Goal: Task Accomplishment & Management: Use online tool/utility

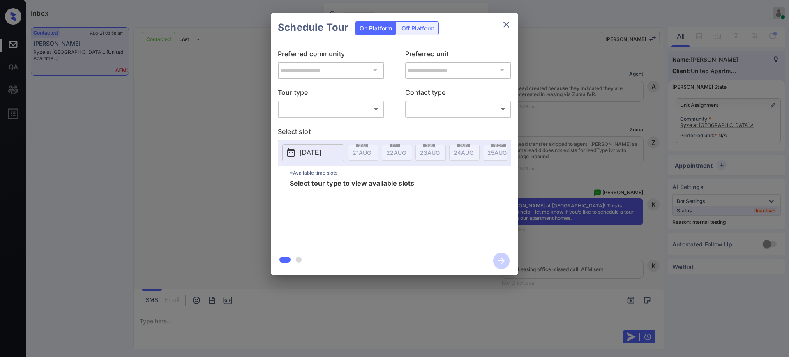
click at [318, 117] on div "​ ​" at bounding box center [331, 109] width 106 height 18
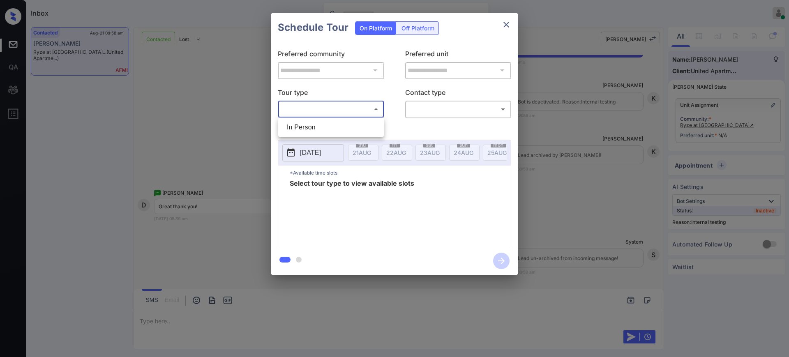
click at [324, 106] on body "Inbox Ajay Kumar Online Set yourself offline Set yourself on break Profile Swit…" at bounding box center [394, 178] width 789 height 357
click at [507, 24] on div at bounding box center [394, 178] width 789 height 357
click at [507, 20] on icon "close" at bounding box center [507, 25] width 10 height 10
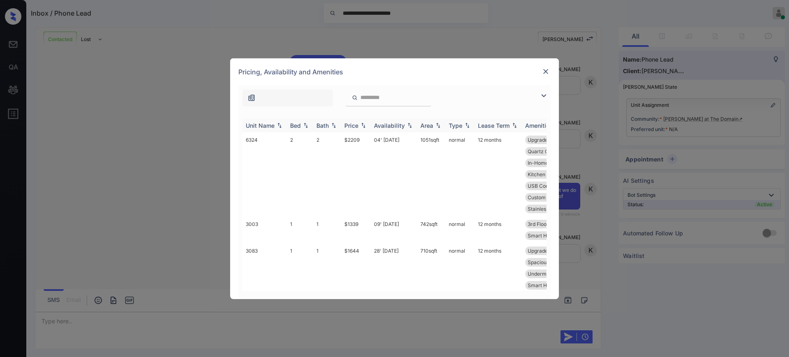
scroll to position [771, 0]
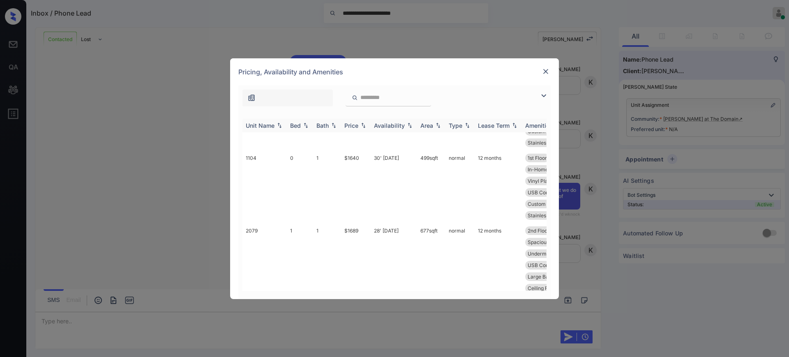
click at [292, 125] on div "Bed" at bounding box center [295, 125] width 11 height 7
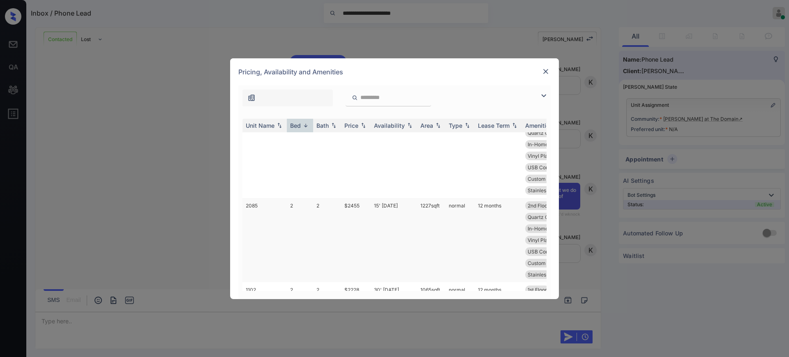
scroll to position [0, 0]
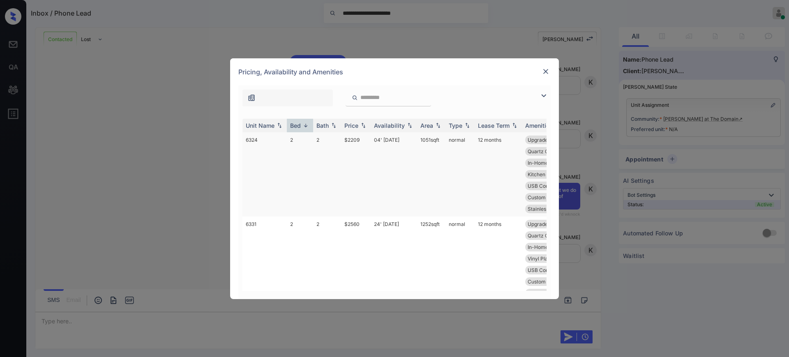
click at [359, 142] on td "$2209" at bounding box center [356, 174] width 30 height 84
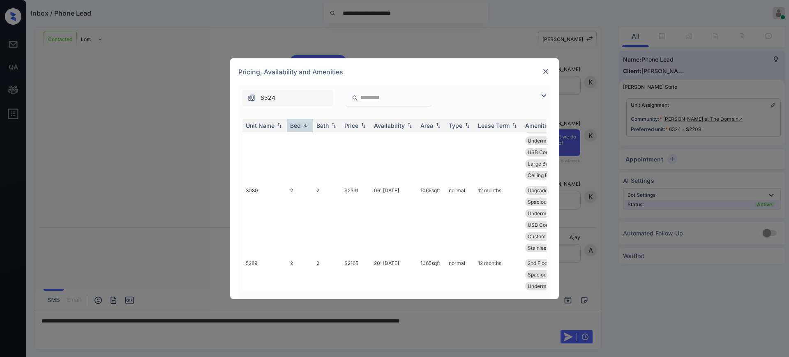
scroll to position [771, 0]
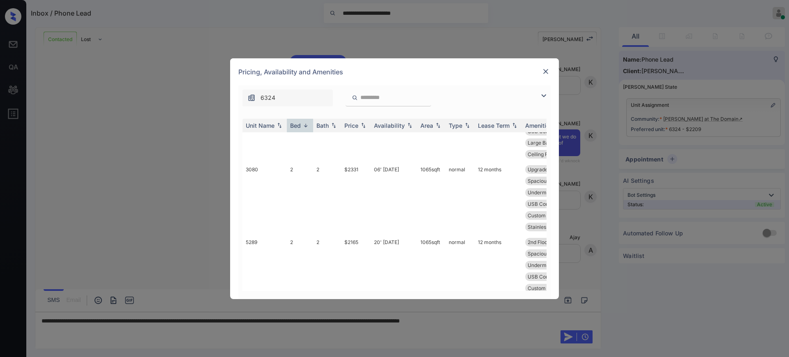
click at [544, 68] on img at bounding box center [546, 71] width 8 height 8
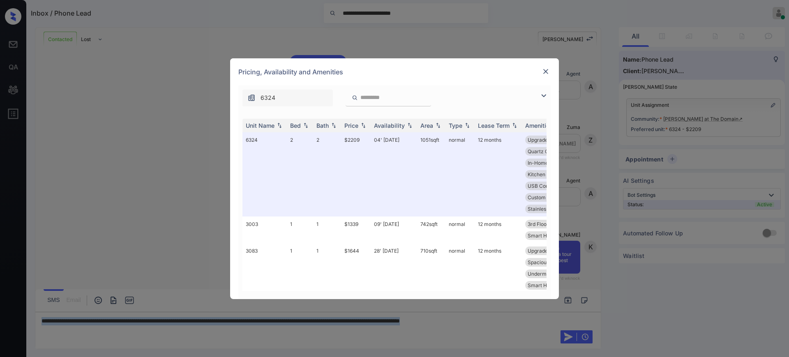
scroll to position [455, 0]
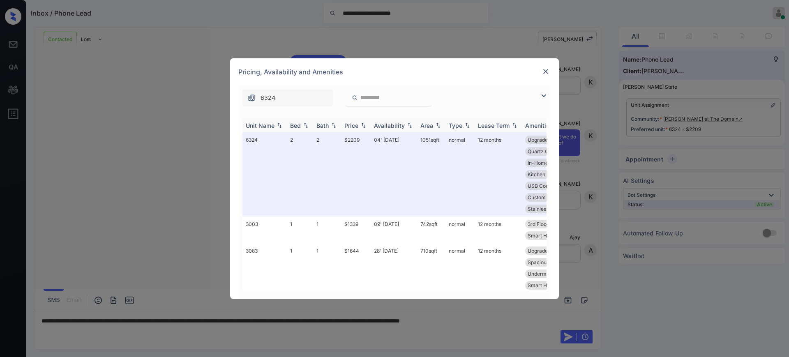
click at [296, 125] on div "Bed" at bounding box center [295, 125] width 11 height 7
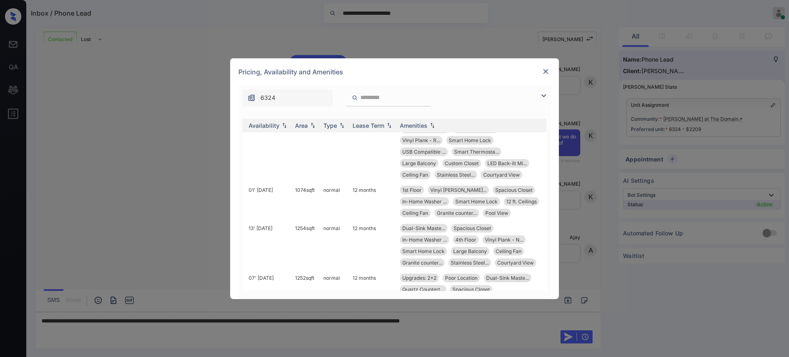
scroll to position [360, 131]
click at [546, 71] on img at bounding box center [546, 71] width 8 height 8
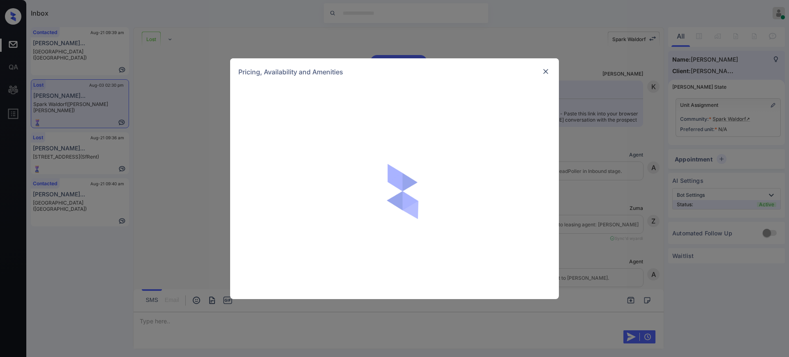
scroll to position [2947, 0]
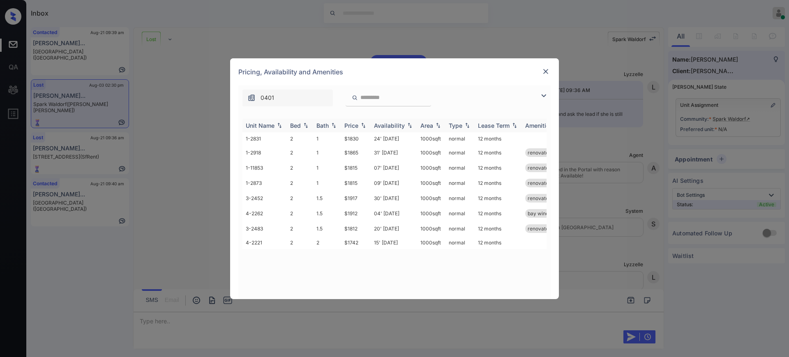
click at [296, 123] on div "Bed" at bounding box center [295, 125] width 11 height 7
click at [549, 69] on img at bounding box center [546, 71] width 8 height 8
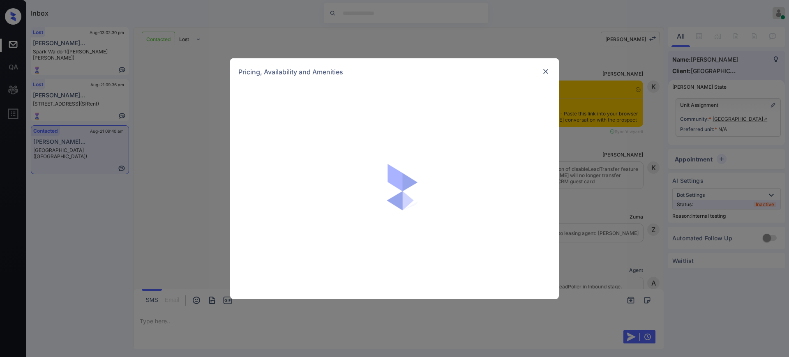
scroll to position [2622, 0]
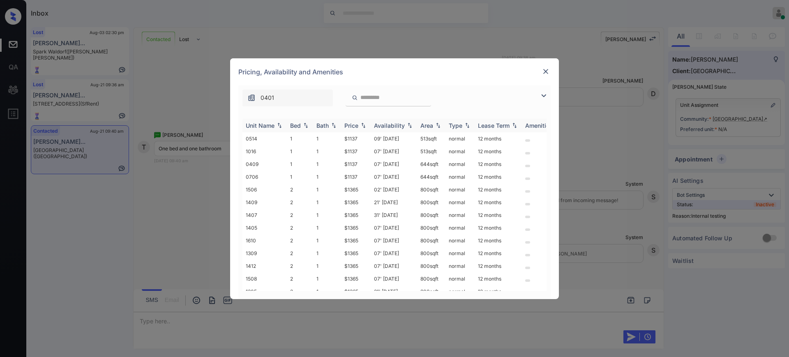
click at [294, 123] on div "Bed" at bounding box center [295, 125] width 11 height 7
drag, startPoint x: 340, startPoint y: 155, endPoint x: 363, endPoint y: 154, distance: 23.4
click at [358, 154] on tr "1016 1 1 $1137 07' Oct 25 513 sqft normal 12 months" at bounding box center [458, 151] width 430 height 13
drag, startPoint x: 341, startPoint y: 140, endPoint x: 368, endPoint y: 140, distance: 27.1
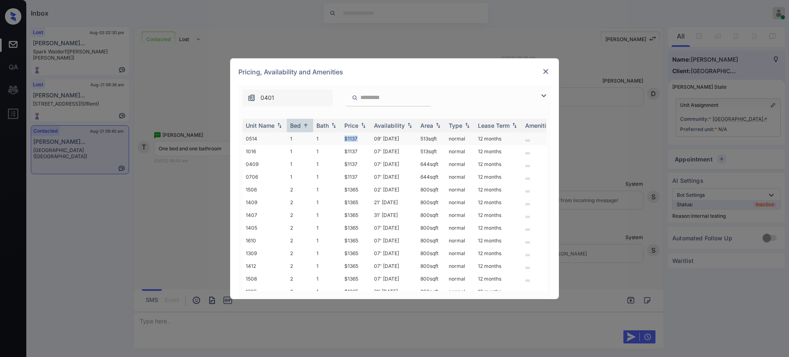
click at [367, 140] on tr "0514 1 1 $1137 09' Aug 25 513 sqft normal 12 months" at bounding box center [458, 138] width 430 height 13
copy tr "$1137"
click at [544, 73] on img at bounding box center [546, 71] width 8 height 8
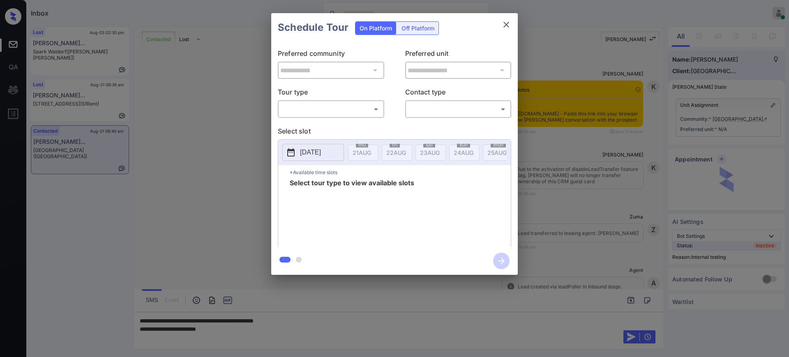
click at [334, 105] on body "Inbox [PERSON_NAME] Online Set yourself offline Set yourself on break Profile S…" at bounding box center [394, 178] width 789 height 357
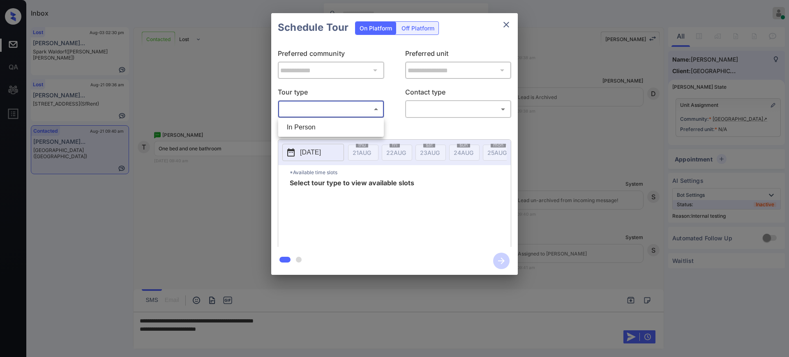
click at [319, 130] on li "In Person" at bounding box center [331, 127] width 102 height 15
type input "********"
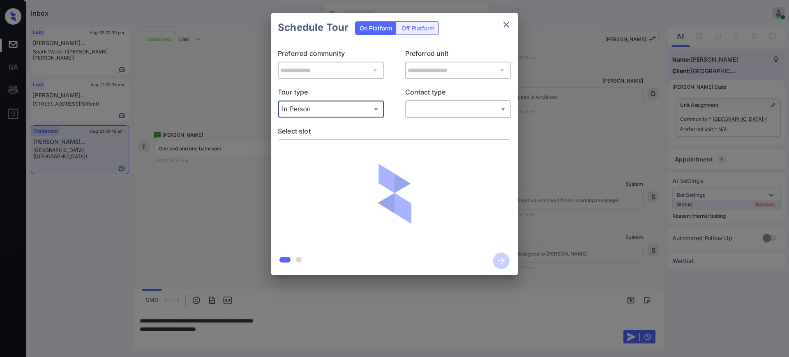
click at [448, 110] on body "Inbox Ajay Kumar Online Set yourself offline Set yourself on break Profile Swit…" at bounding box center [394, 178] width 789 height 357
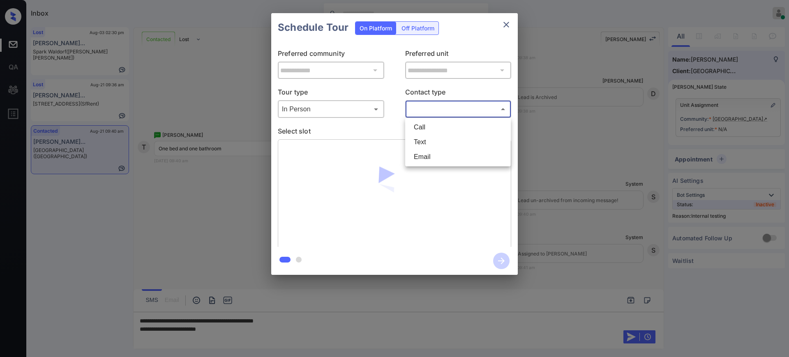
click at [434, 145] on li "Text" at bounding box center [458, 142] width 102 height 15
type input "****"
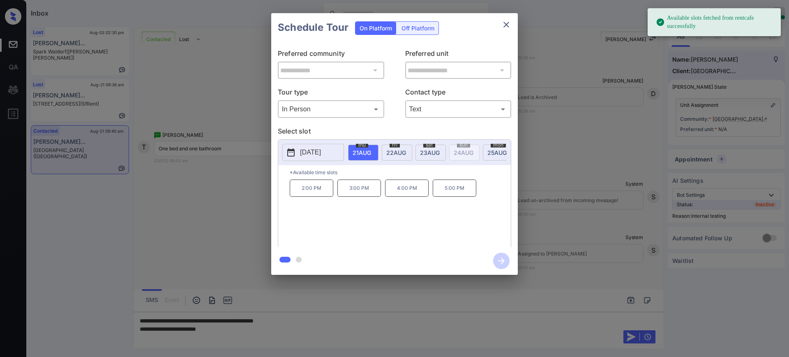
click at [310, 158] on button "[DATE]" at bounding box center [313, 152] width 62 height 17
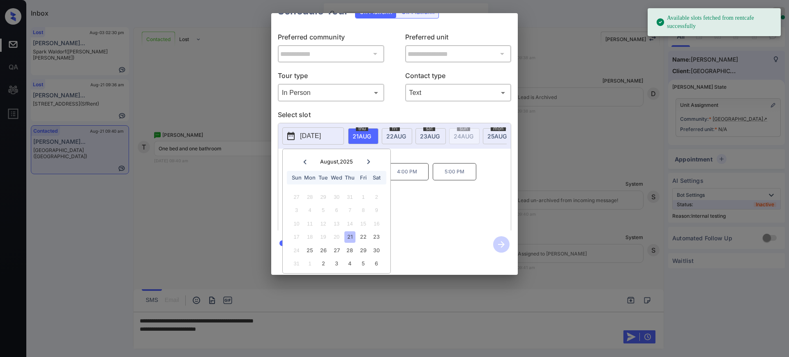
scroll to position [25, 0]
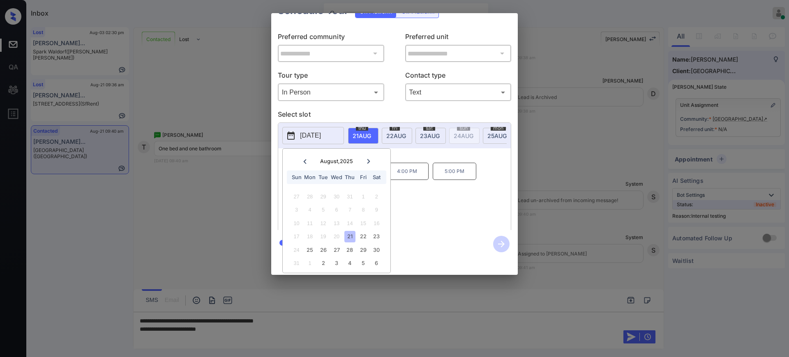
click at [260, 334] on div at bounding box center [394, 178] width 789 height 357
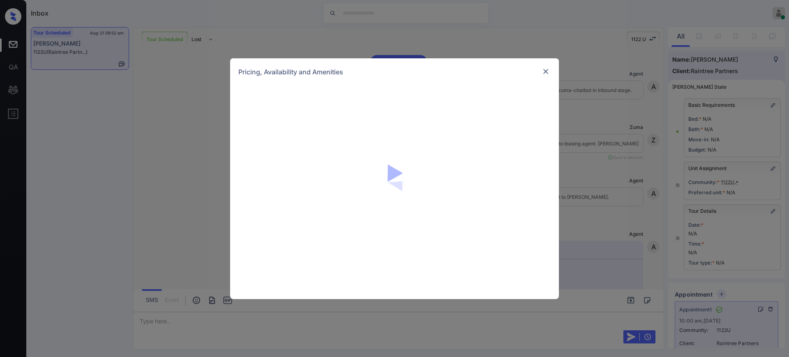
scroll to position [11091, 0]
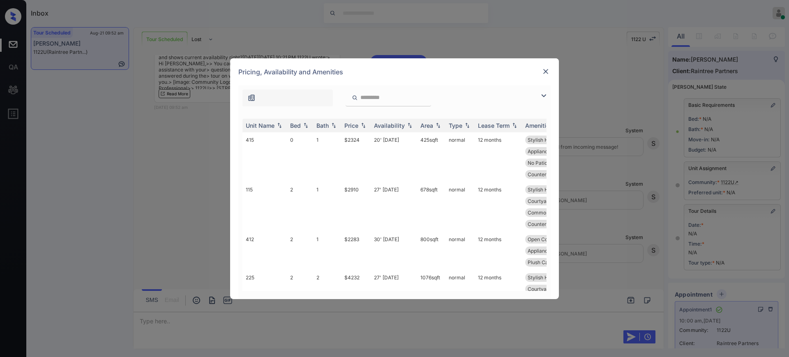
click at [381, 99] on input "search" at bounding box center [393, 97] width 67 height 7
paste input "***"
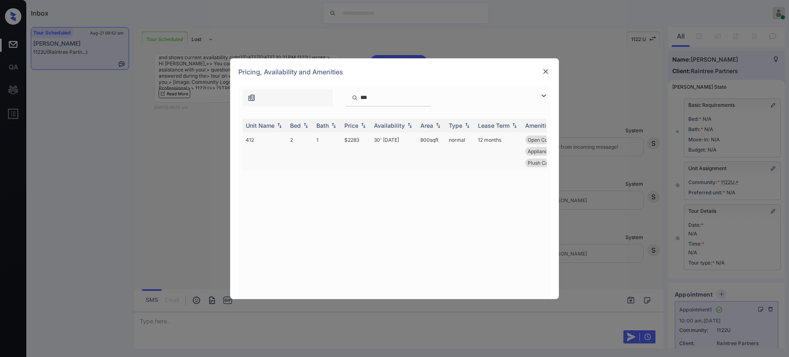
type input "***"
drag, startPoint x: 339, startPoint y: 141, endPoint x: 363, endPoint y: 140, distance: 23.4
click at [363, 140] on tr "412 2 1 $2283 30' Aug 25 800 sqft normal 12 months Open Concept Courtyard View …" at bounding box center [458, 151] width 430 height 38
copy tr "$2283"
click at [550, 69] on img at bounding box center [546, 71] width 8 height 8
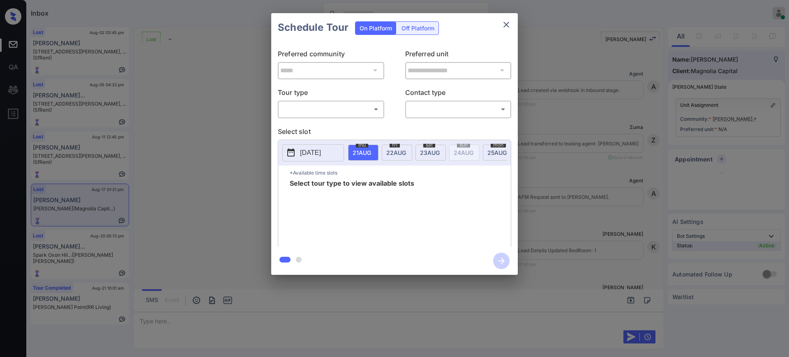
click at [310, 117] on div "​ ​" at bounding box center [331, 109] width 106 height 18
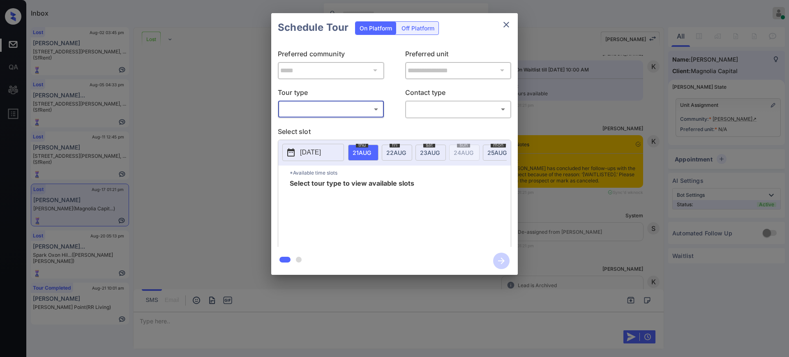
click at [311, 113] on body "Inbox Ajay Kumar Online Set yourself offline Set yourself on break Profile Swit…" at bounding box center [394, 178] width 789 height 357
click at [309, 121] on li "In Person" at bounding box center [331, 127] width 102 height 15
type input "********"
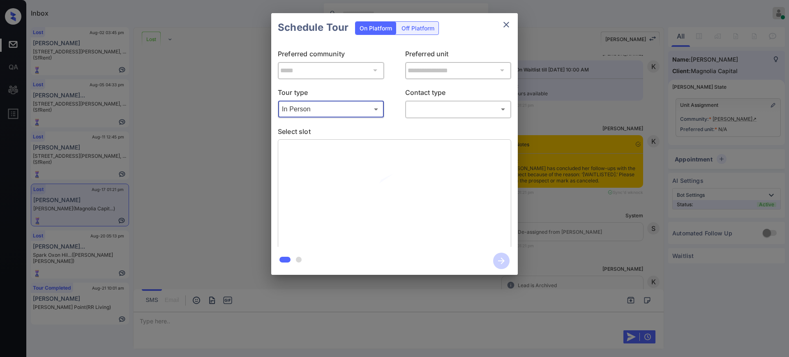
click at [425, 108] on body "Inbox Ajay Kumar Online Set yourself offline Set yourself on break Profile Swit…" at bounding box center [394, 178] width 789 height 357
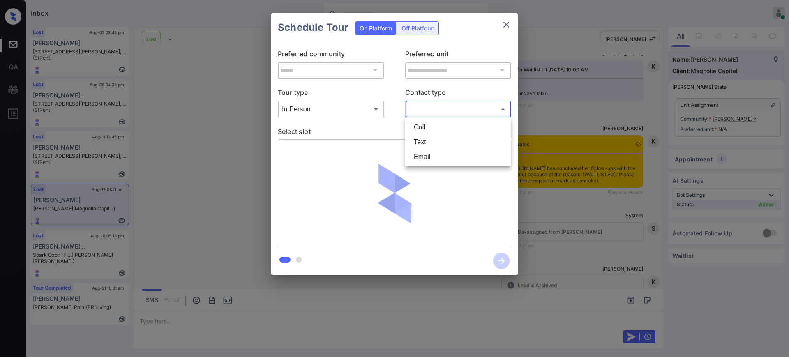
click at [424, 136] on li "Text" at bounding box center [458, 142] width 102 height 15
type input "****"
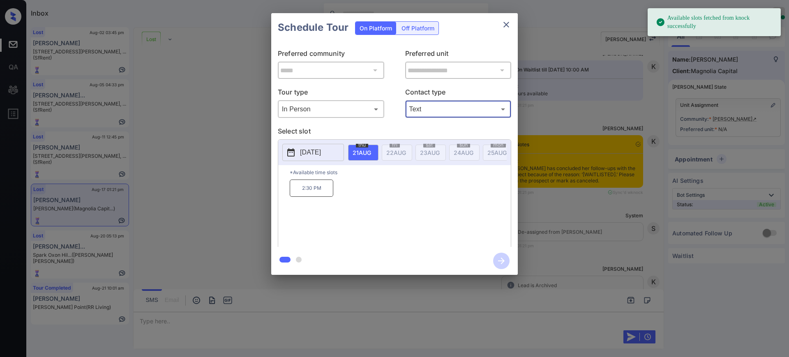
click at [320, 148] on p "2025-08-21" at bounding box center [310, 153] width 21 height 10
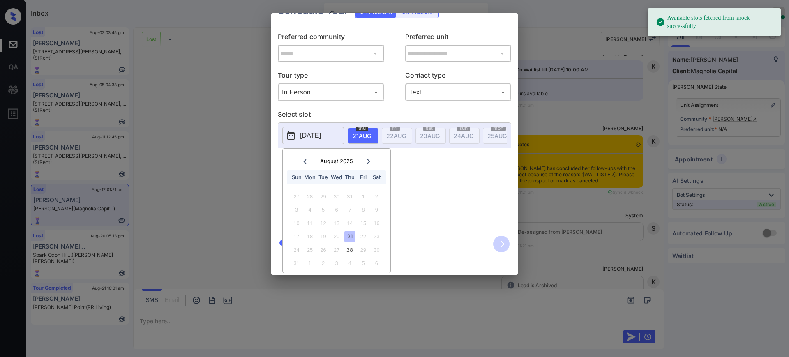
scroll to position [25, 0]
click at [351, 231] on div "21" at bounding box center [349, 236] width 11 height 11
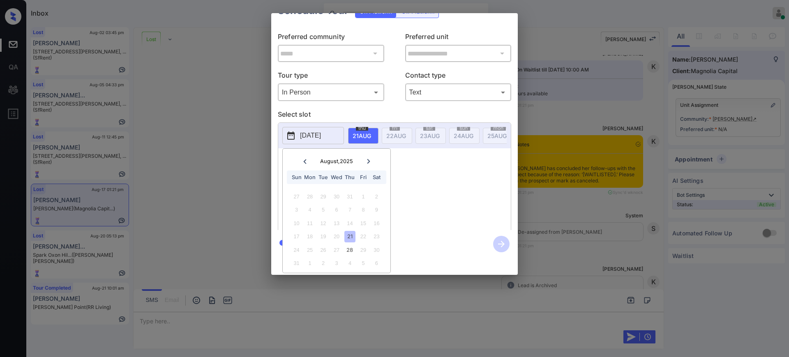
click at [349, 231] on div "21" at bounding box center [349, 236] width 11 height 11
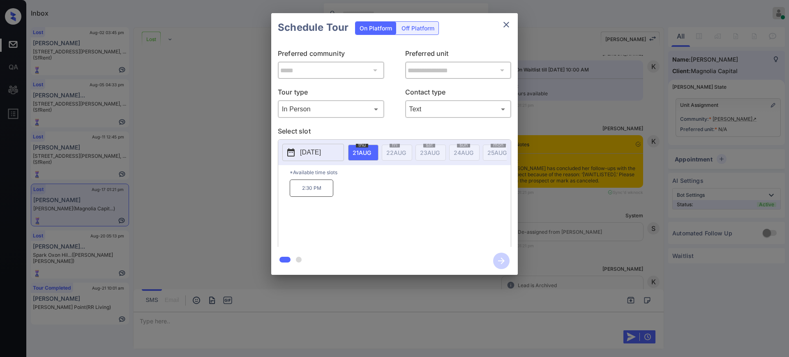
scroll to position [0, 0]
click at [400, 199] on div "2:30 PM" at bounding box center [400, 213] width 221 height 66
click at [321, 148] on p "[DATE]" at bounding box center [310, 153] width 21 height 10
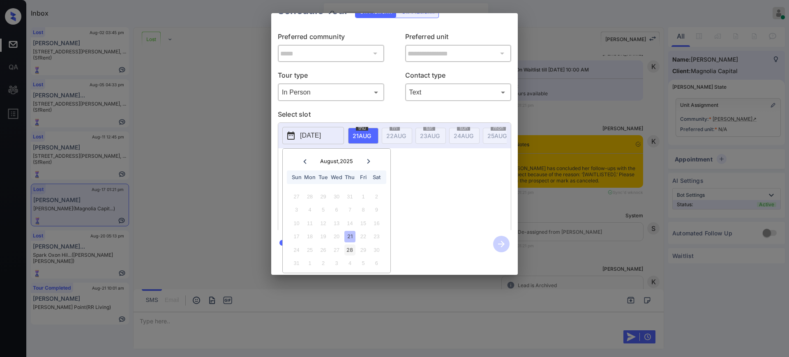
scroll to position [25, 0]
click at [350, 245] on div "28" at bounding box center [349, 250] width 11 height 11
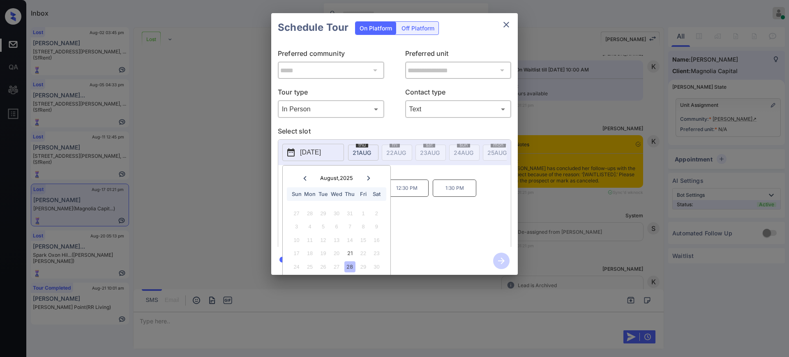
click at [428, 203] on div "10:30 AM 11:30 AM 12:30 PM 1:30 PM 2:30 PM 3:30 PM" at bounding box center [400, 213] width 221 height 66
click at [559, 245] on div "**********" at bounding box center [394, 144] width 789 height 288
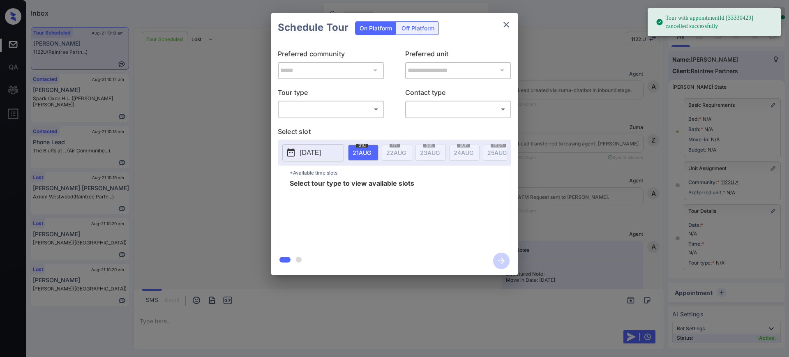
scroll to position [57, 0]
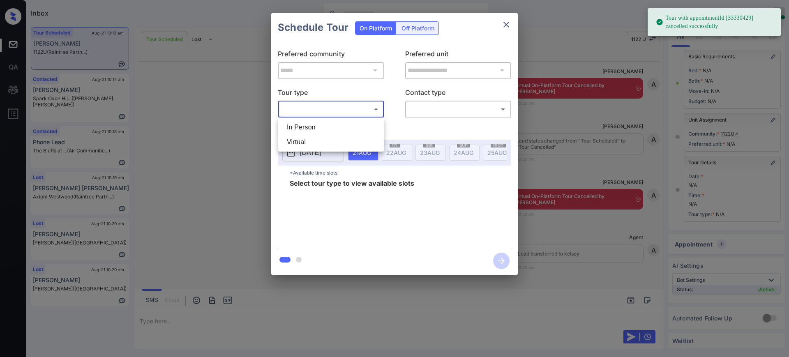
click at [345, 111] on body "Tour with appointmentId [33330429] cancelled successfully Inbox [PERSON_NAME] O…" at bounding box center [394, 178] width 789 height 357
drag, startPoint x: 316, startPoint y: 126, endPoint x: 421, endPoint y: 123, distance: 105.3
click at [316, 126] on li "In Person" at bounding box center [331, 127] width 102 height 15
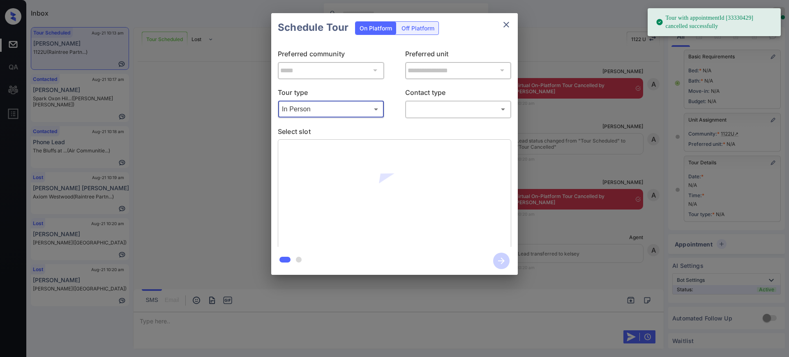
type input "********"
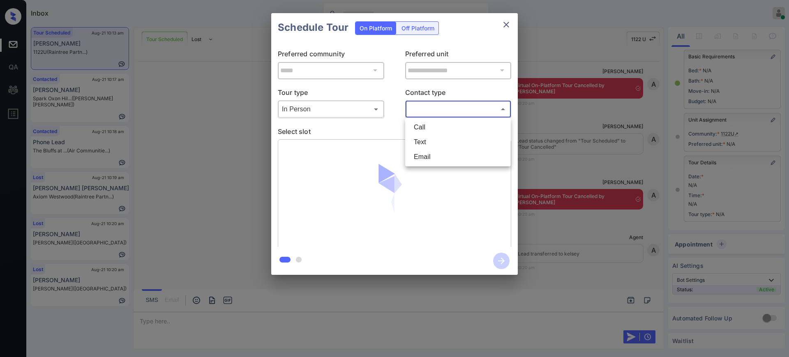
click at [434, 109] on body "Tour with appointmentId [33330429] cancelled successfully Inbox [PERSON_NAME] O…" at bounding box center [394, 178] width 789 height 357
click at [421, 149] on li "Text" at bounding box center [458, 142] width 102 height 15
type input "****"
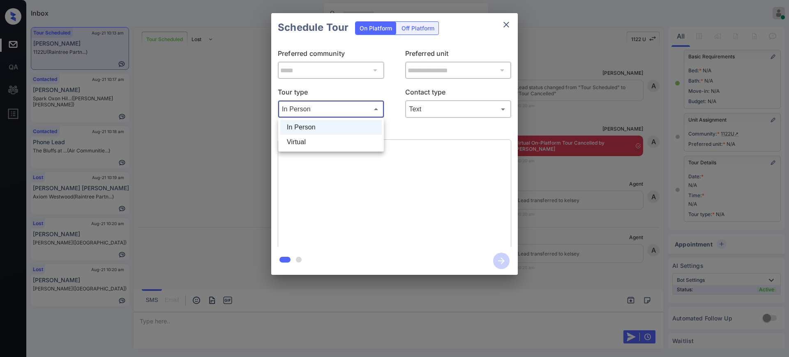
click at [304, 108] on body "Inbox Ajay Kumar Online Set yourself offline Set yourself on break Profile Swit…" at bounding box center [394, 178] width 789 height 357
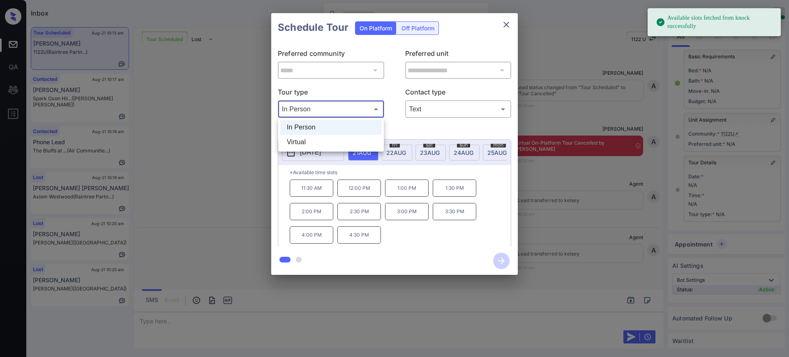
click at [304, 142] on li "Virtual" at bounding box center [331, 142] width 102 height 15
type input "*******"
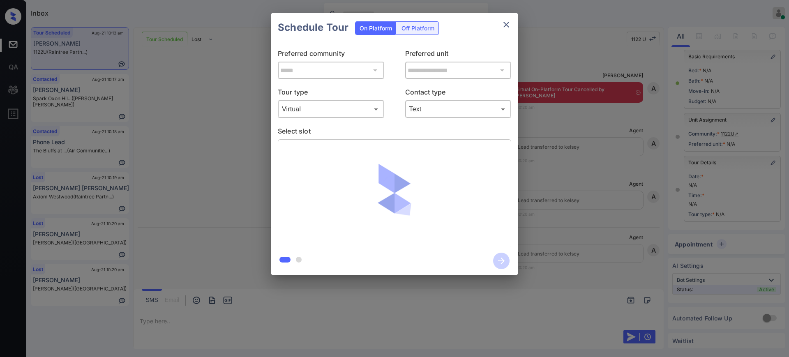
click at [389, 126] on p "Select slot" at bounding box center [394, 132] width 233 height 13
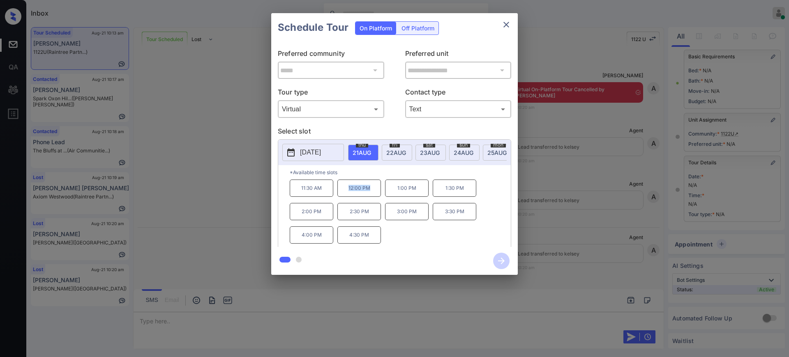
drag, startPoint x: 346, startPoint y: 193, endPoint x: 402, endPoint y: 202, distance: 56.6
click at [383, 193] on div "11:30 AM 12:00 PM 1:00 PM 1:30 PM 2:00 PM 2:30 PM 3:00 PM 3:30 PM 4:00 PM 4:30 …" at bounding box center [400, 213] width 221 height 66
click at [402, 197] on p "1:00 PM" at bounding box center [407, 188] width 44 height 17
drag, startPoint x: 390, startPoint y: 192, endPoint x: 421, endPoint y: 195, distance: 31.4
click at [421, 195] on p "1:00 PM" at bounding box center [407, 188] width 44 height 17
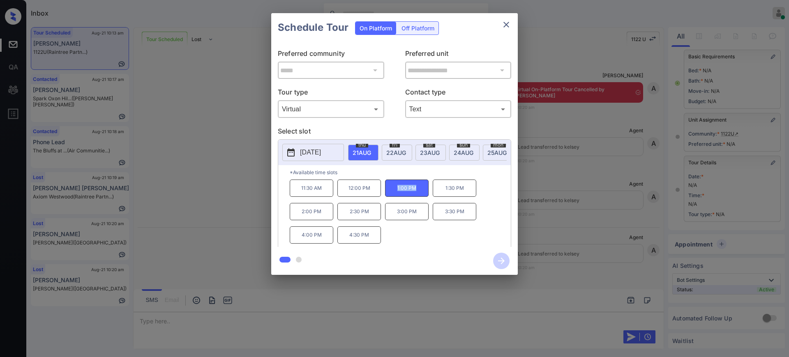
copy p "1:00 PM"
click at [505, 26] on icon "close" at bounding box center [507, 25] width 10 height 10
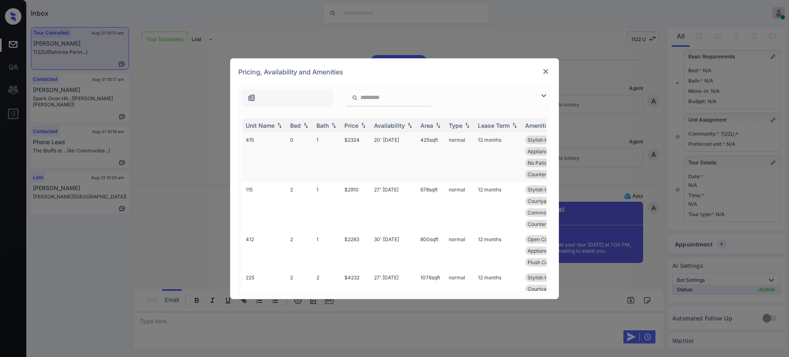
scroll to position [12909, 0]
click at [355, 182] on td "$2910" at bounding box center [356, 207] width 30 height 50
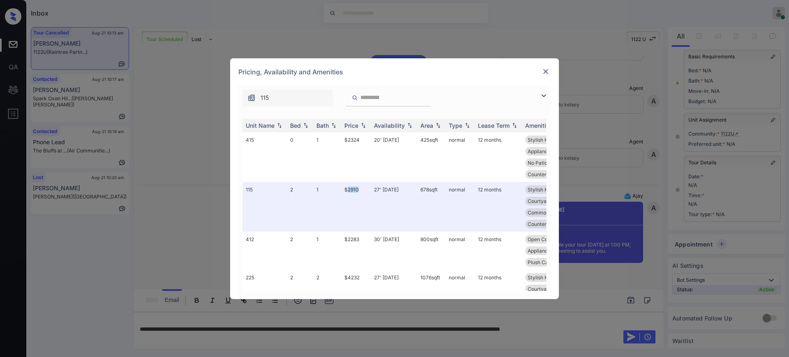
click at [546, 70] on img at bounding box center [546, 71] width 8 height 8
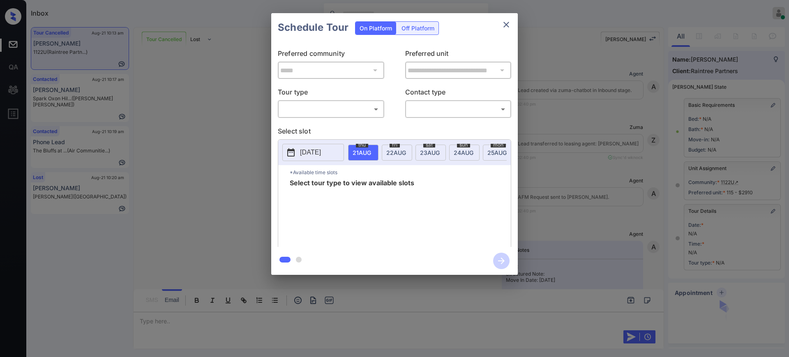
scroll to position [12963, 0]
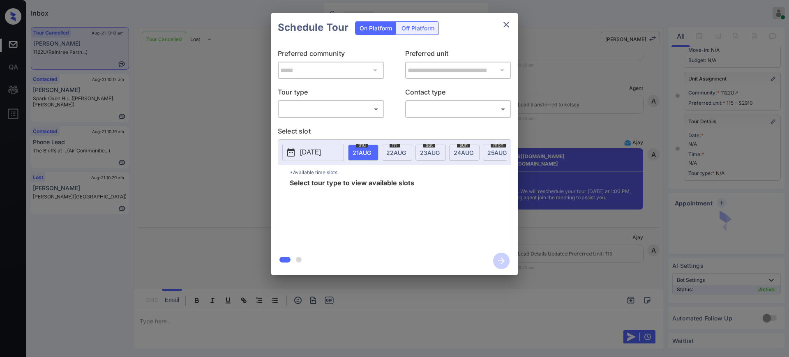
click at [351, 112] on body "Inbox [PERSON_NAME] Online Set yourself offline Set yourself on break Profile S…" at bounding box center [394, 178] width 789 height 357
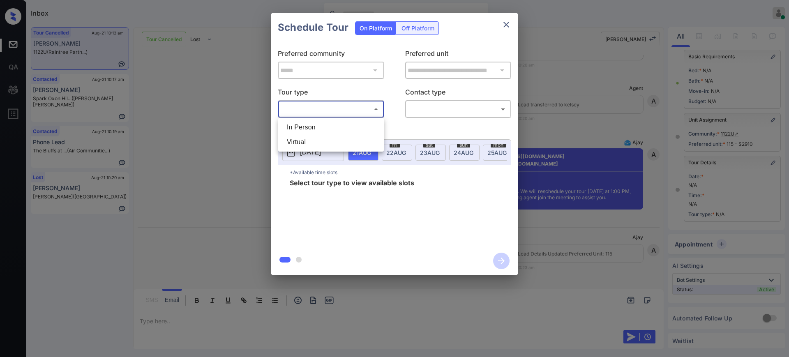
scroll to position [57, 0]
drag, startPoint x: 351, startPoint y: 112, endPoint x: 428, endPoint y: 106, distance: 77.1
click at [319, 125] on li "In Person" at bounding box center [331, 127] width 102 height 15
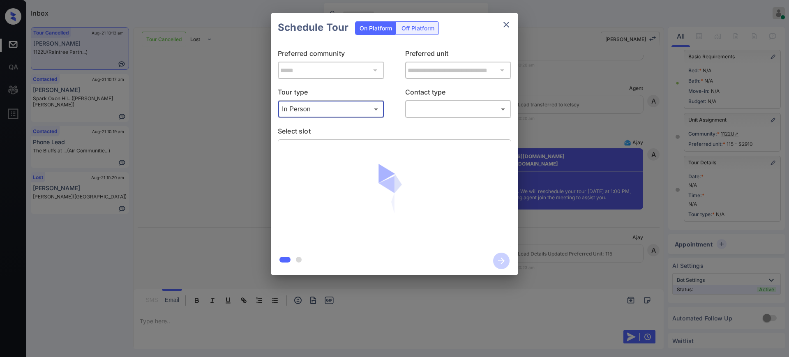
click at [363, 104] on body "Inbox [PERSON_NAME] Online Set yourself offline Set yourself on break Profile S…" at bounding box center [394, 178] width 789 height 357
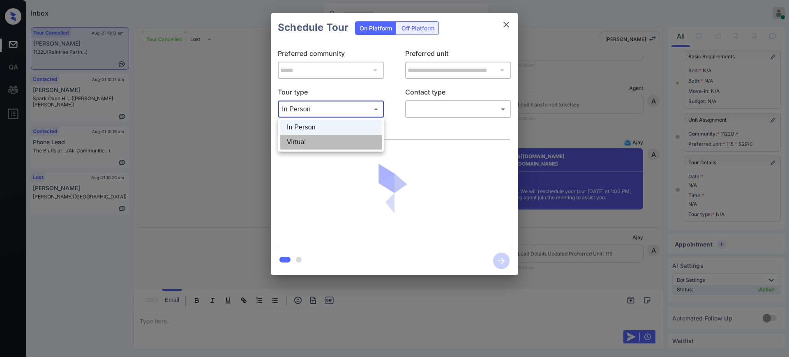
click at [309, 146] on li "Virtual" at bounding box center [331, 142] width 102 height 15
type input "*******"
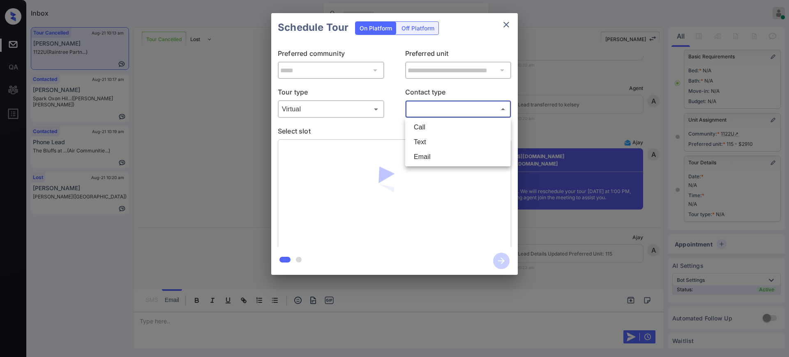
click at [434, 110] on body "Inbox [PERSON_NAME] Online Set yourself offline Set yourself on break Profile S…" at bounding box center [394, 178] width 789 height 357
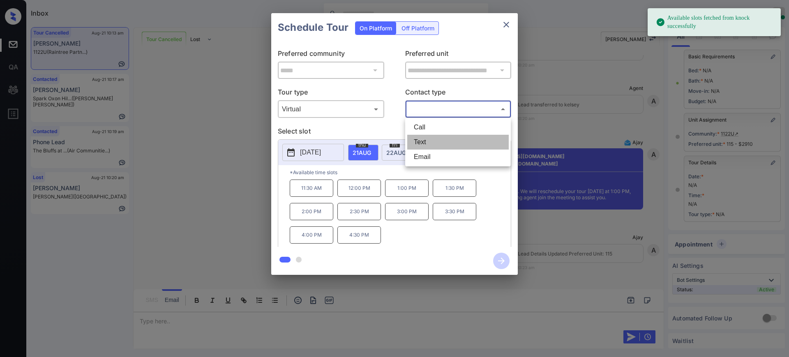
click at [432, 139] on li "Text" at bounding box center [458, 142] width 102 height 15
type input "****"
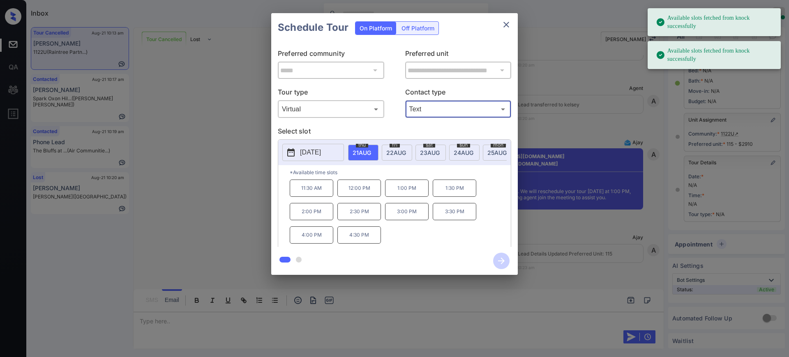
click at [361, 149] on span "[DATE]" at bounding box center [362, 152] width 18 height 7
click at [399, 192] on p "1:00 PM" at bounding box center [407, 188] width 44 height 17
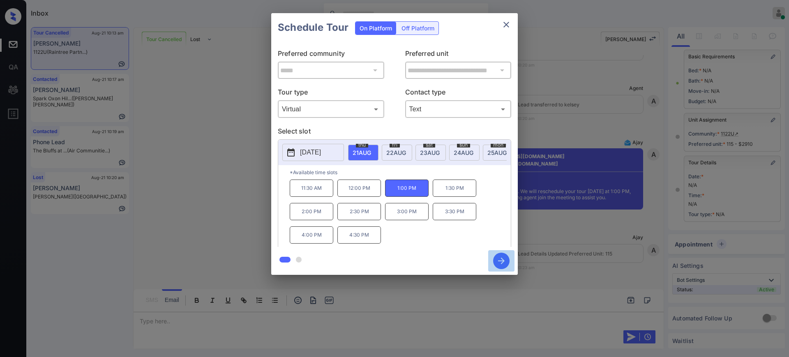
click at [505, 257] on icon "button" at bounding box center [501, 261] width 16 height 16
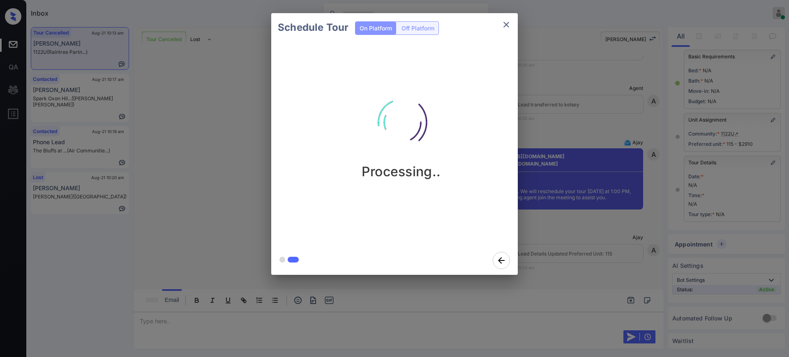
click at [552, 234] on div "Schedule Tour On Platform Off Platform Processing.." at bounding box center [394, 144] width 789 height 288
